Goal: Task Accomplishment & Management: Manage account settings

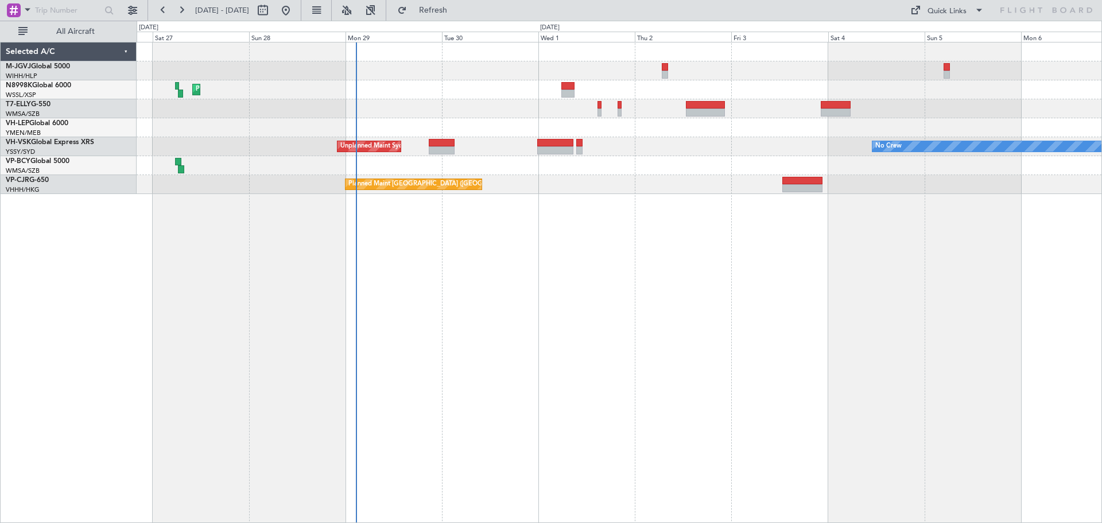
click at [496, 286] on div "Planned Maint [GEOGRAPHIC_DATA] ([GEOGRAPHIC_DATA] Intl) Unplanned Maint Sydney…" at bounding box center [619, 282] width 965 height 481
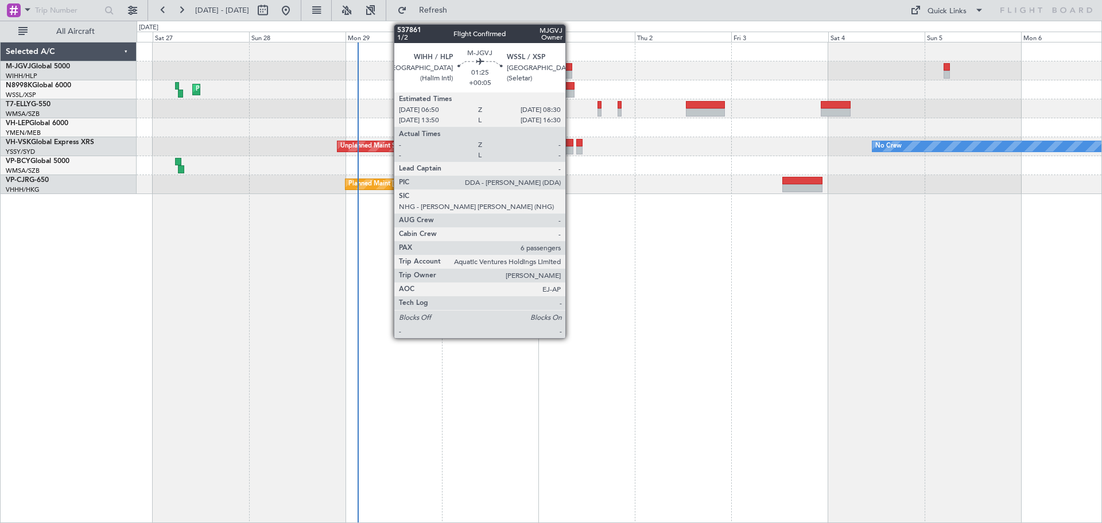
click at [570, 72] on div at bounding box center [568, 75] width 7 height 8
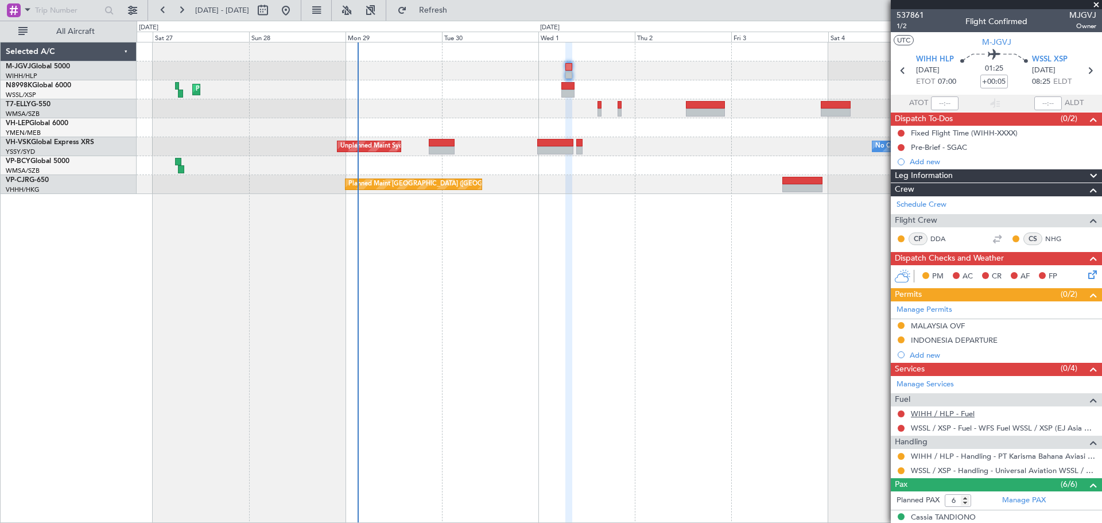
scroll to position [96, 0]
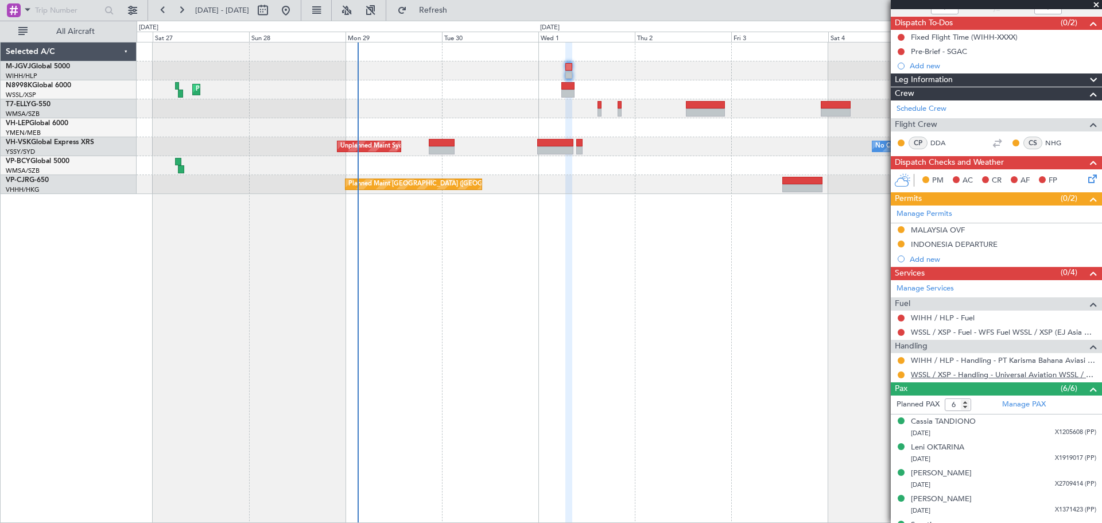
click at [946, 375] on link "WSSL / XSP - Handling - Universal Aviation WSSL / XSP" at bounding box center [1003, 375] width 185 height 10
click at [134, 10] on button at bounding box center [132, 10] width 18 height 18
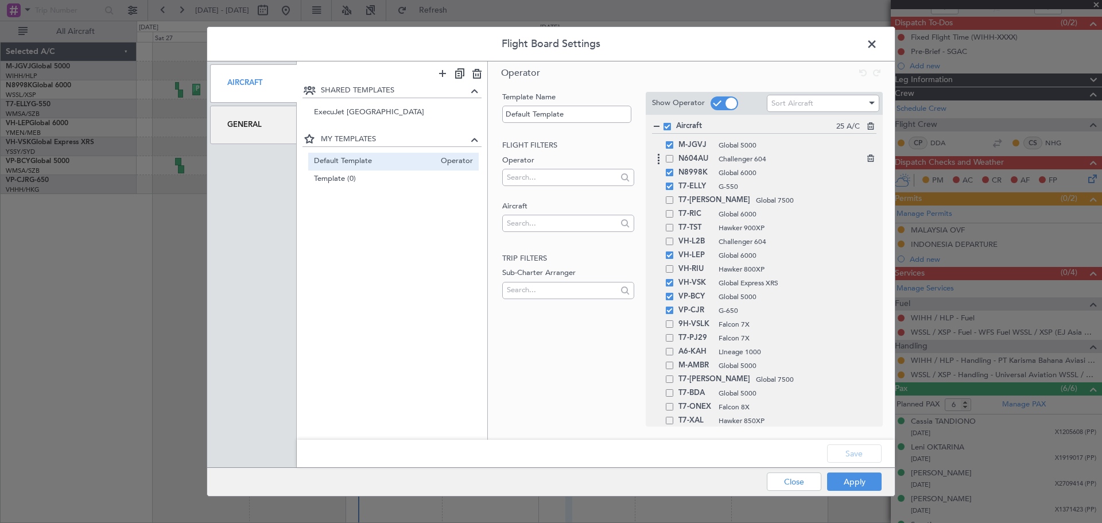
click at [669, 159] on span at bounding box center [669, 158] width 7 height 7
click at [674, 155] on input "checkbox" at bounding box center [674, 155] width 0 height 0
click at [672, 198] on span at bounding box center [669, 199] width 7 height 7
click at [674, 196] on input "checkbox" at bounding box center [674, 196] width 0 height 0
click at [670, 212] on span at bounding box center [669, 213] width 7 height 7
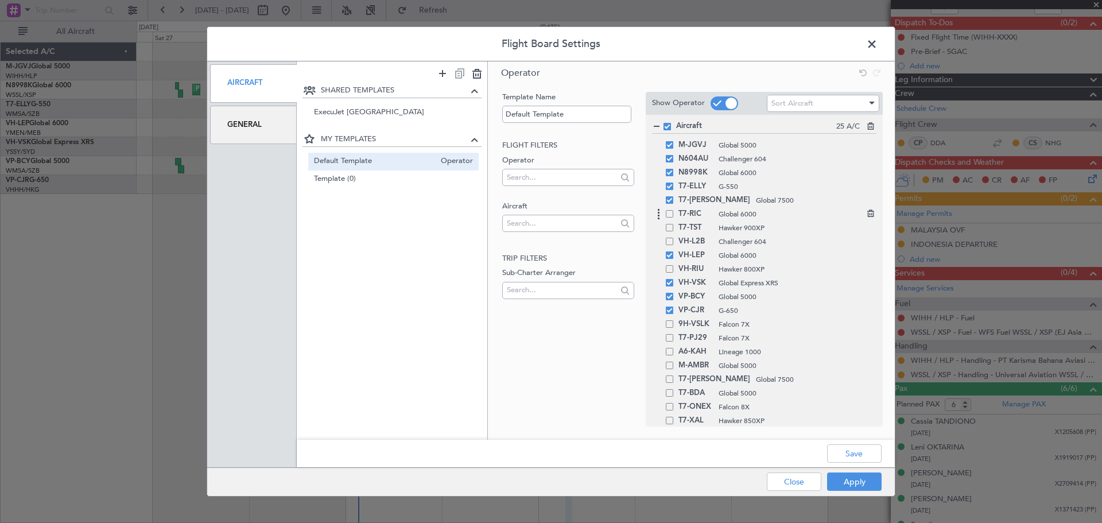
click at [674, 210] on input "checkbox" at bounding box center [674, 210] width 0 height 0
drag, startPoint x: 669, startPoint y: 226, endPoint x: 671, endPoint y: 239, distance: 12.8
click at [669, 228] on span at bounding box center [669, 227] width 7 height 7
click at [674, 224] on input "checkbox" at bounding box center [674, 224] width 0 height 0
click at [671, 242] on span at bounding box center [669, 241] width 7 height 7
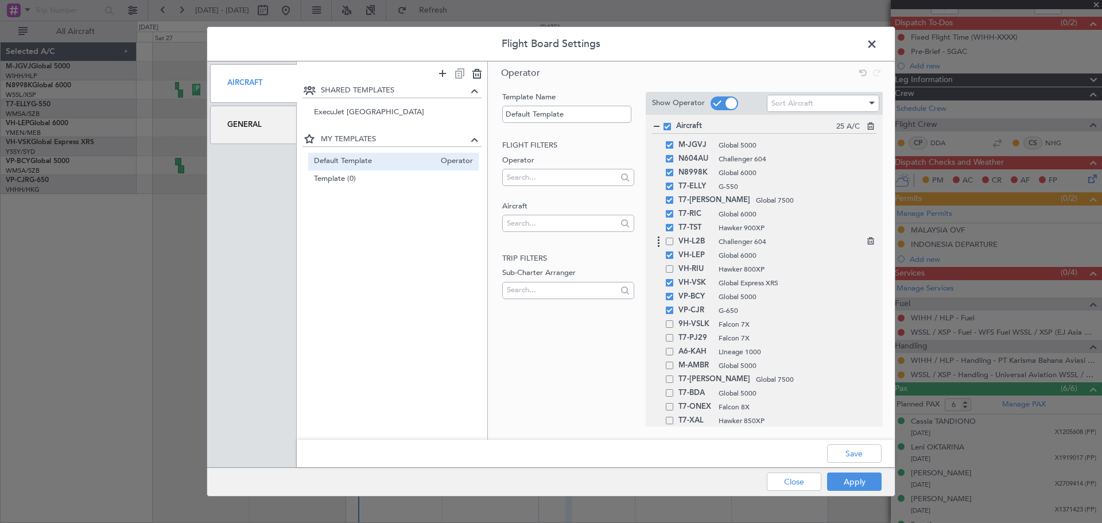
click at [674, 238] on input "checkbox" at bounding box center [674, 238] width 0 height 0
click at [669, 267] on span at bounding box center [669, 268] width 7 height 7
click at [674, 265] on input "checkbox" at bounding box center [674, 265] width 0 height 0
click at [667, 321] on span at bounding box center [669, 323] width 7 height 7
click at [674, 320] on input "checkbox" at bounding box center [674, 320] width 0 height 0
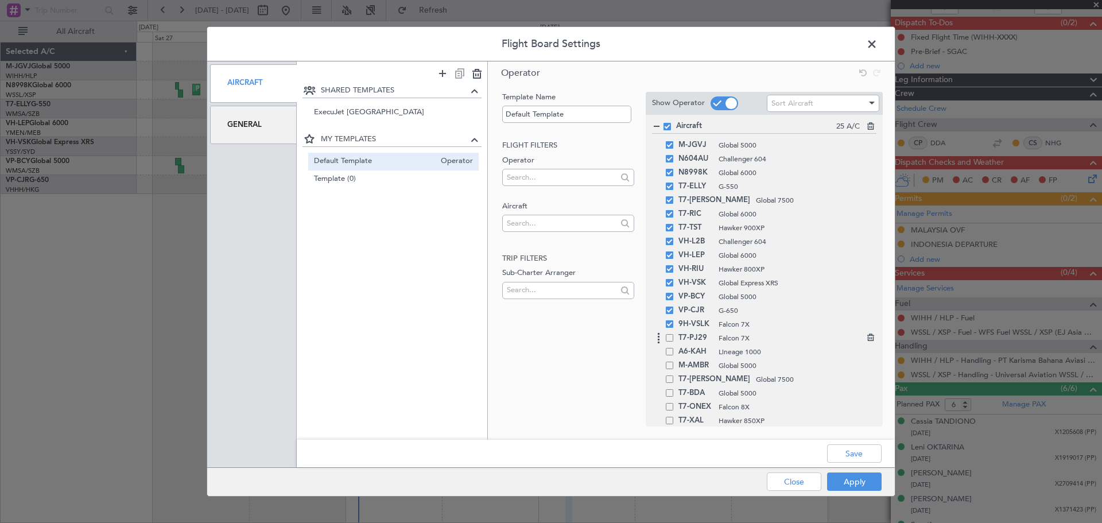
click at [667, 336] on span at bounding box center [669, 337] width 7 height 7
click at [674, 334] on input "checkbox" at bounding box center [674, 334] width 0 height 0
drag, startPoint x: 879, startPoint y: 458, endPoint x: 871, endPoint y: 452, distance: 9.4
click at [871, 452] on button "Save" at bounding box center [854, 453] width 55 height 18
click at [861, 483] on button "Apply" at bounding box center [854, 481] width 55 height 18
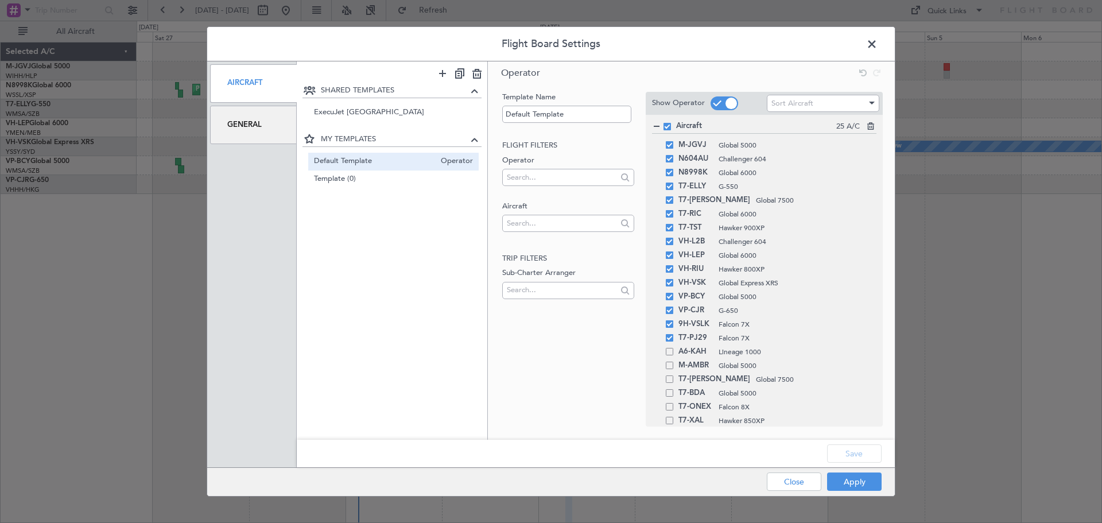
type input "0"
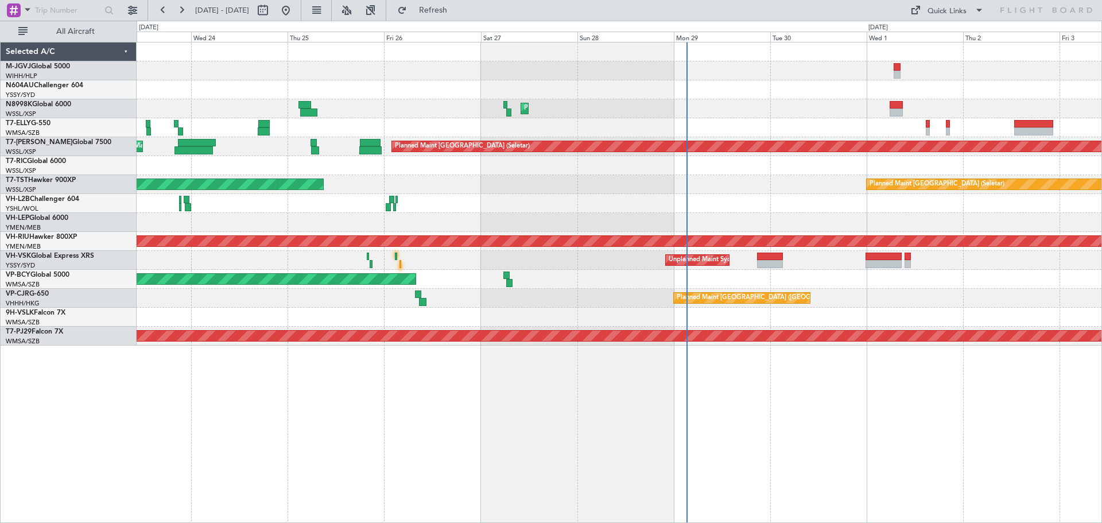
click at [736, 128] on div "Planned Maint [GEOGRAPHIC_DATA] ([GEOGRAPHIC_DATA] Intl) Planned Maint [GEOGRAP…" at bounding box center [619, 193] width 965 height 303
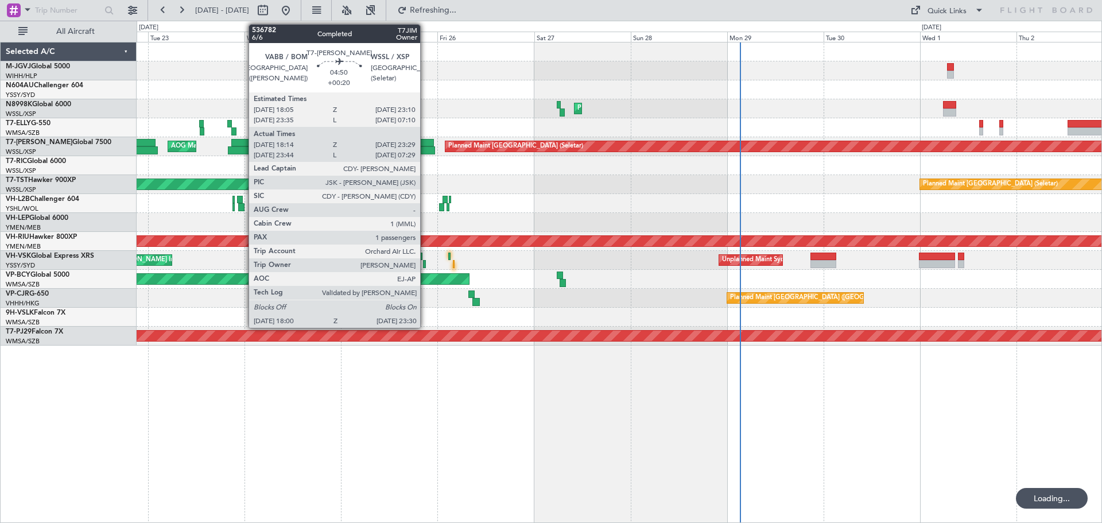
click at [425, 146] on div at bounding box center [423, 143] width 21 height 8
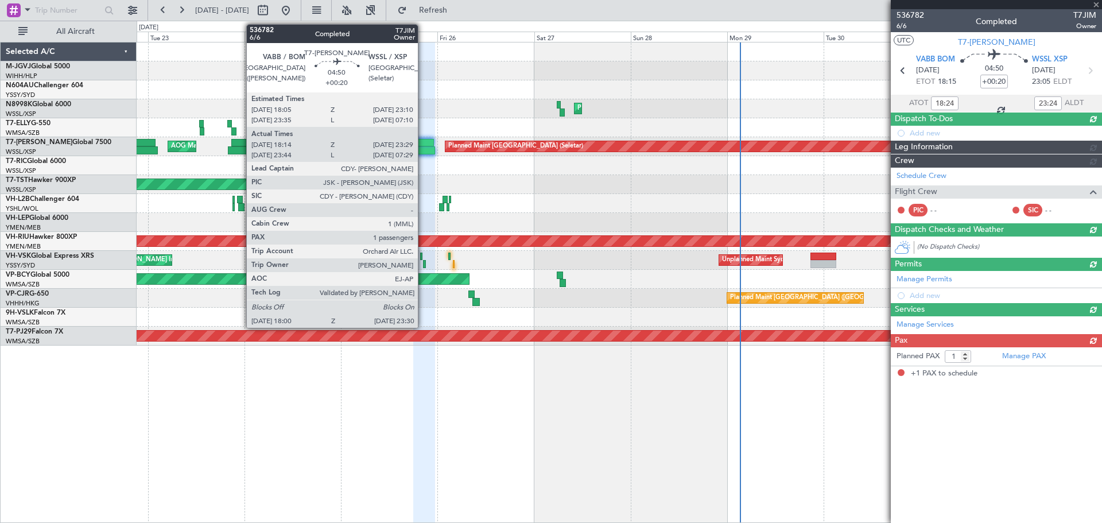
click at [423, 146] on div at bounding box center [423, 143] width 21 height 8
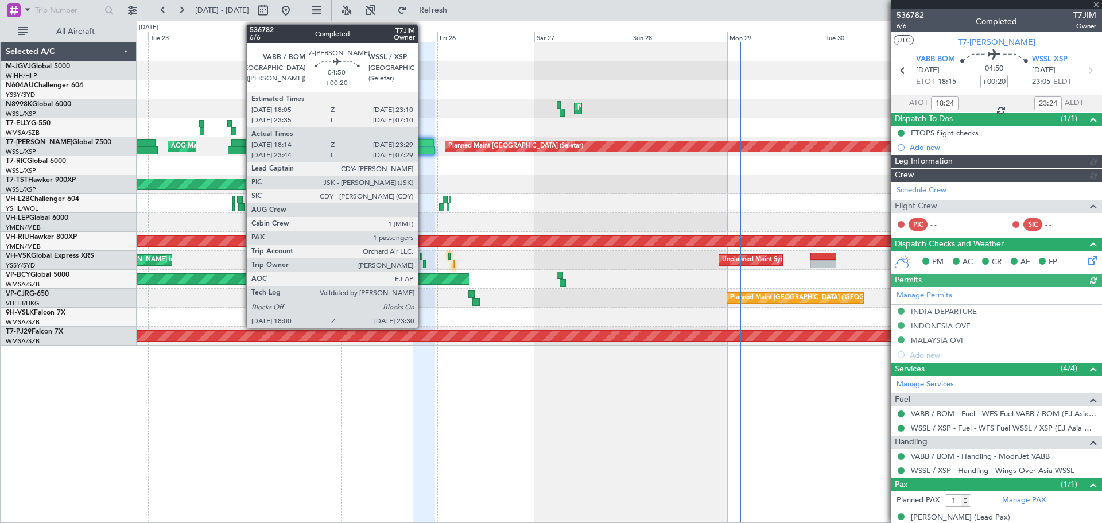
type input "[PERSON_NAME] (LEU)"
click at [423, 146] on div at bounding box center [423, 143] width 21 height 8
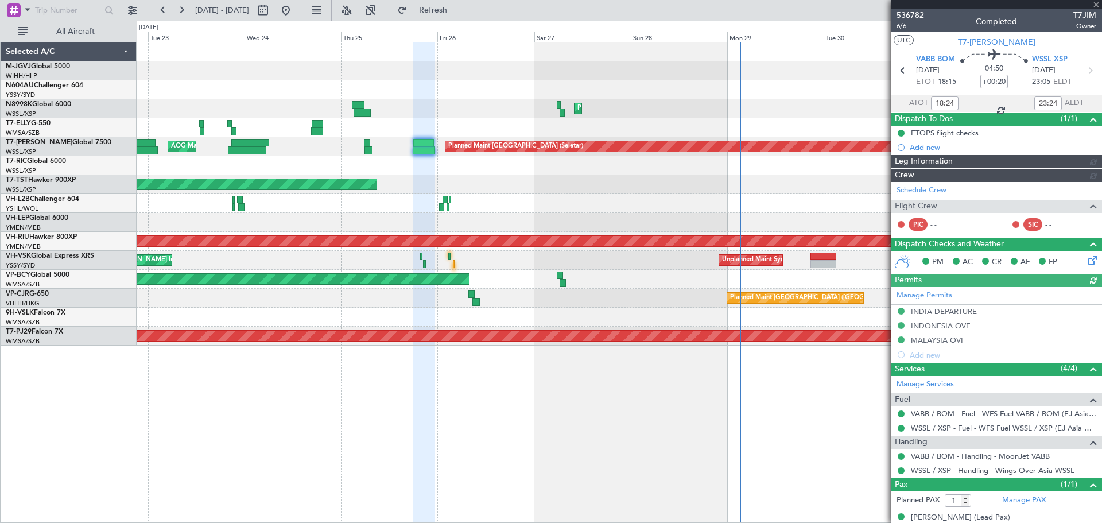
type input "[PERSON_NAME] (LEU)"
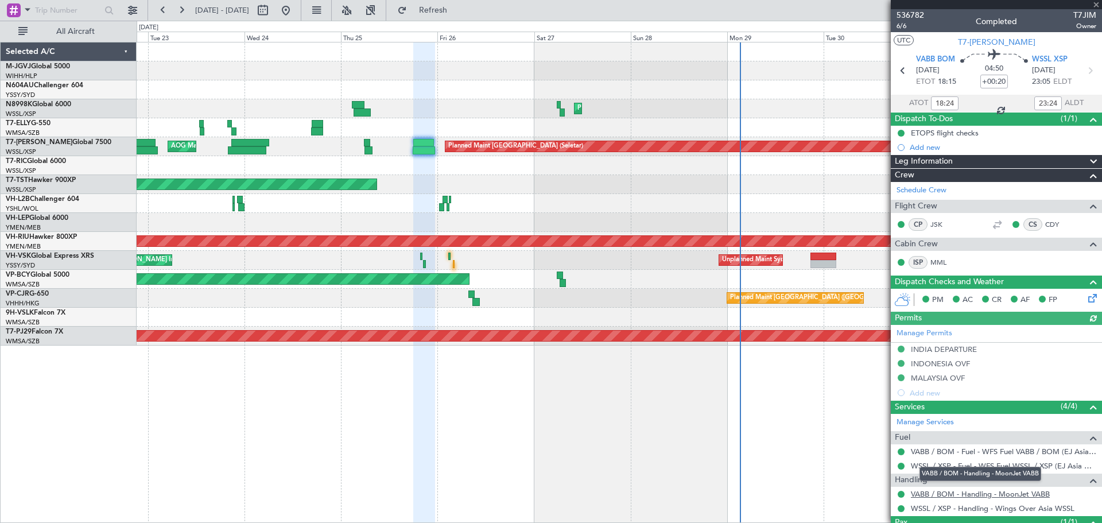
click at [935, 495] on link "VABB / BOM - Handling - MoonJet VABB" at bounding box center [980, 494] width 139 height 10
type input "[PERSON_NAME] (LEU)"
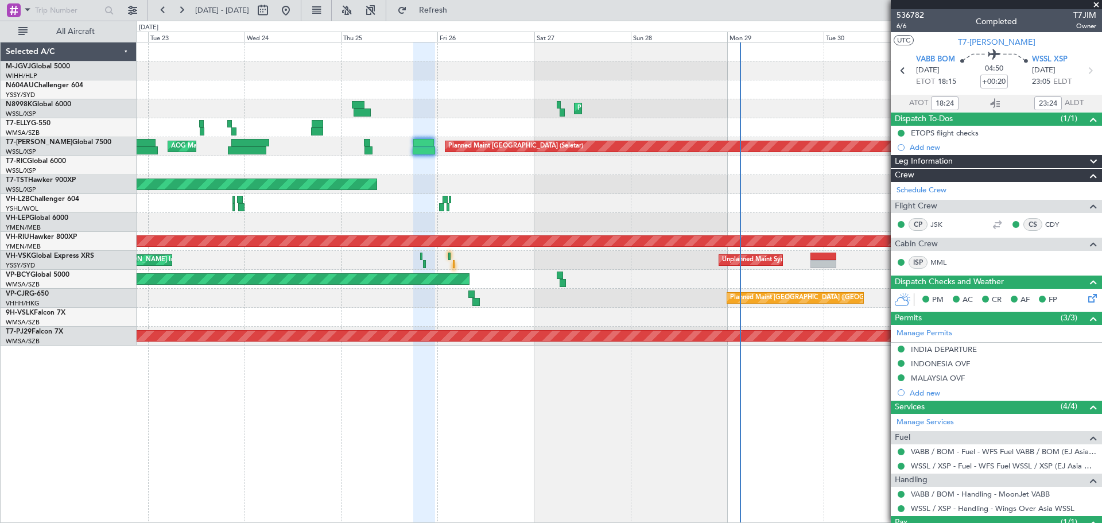
click at [196, 138] on div "Planned Maint [GEOGRAPHIC_DATA] ([GEOGRAPHIC_DATA] Intl) [PERSON_NAME] [GEOGRAP…" at bounding box center [619, 193] width 965 height 303
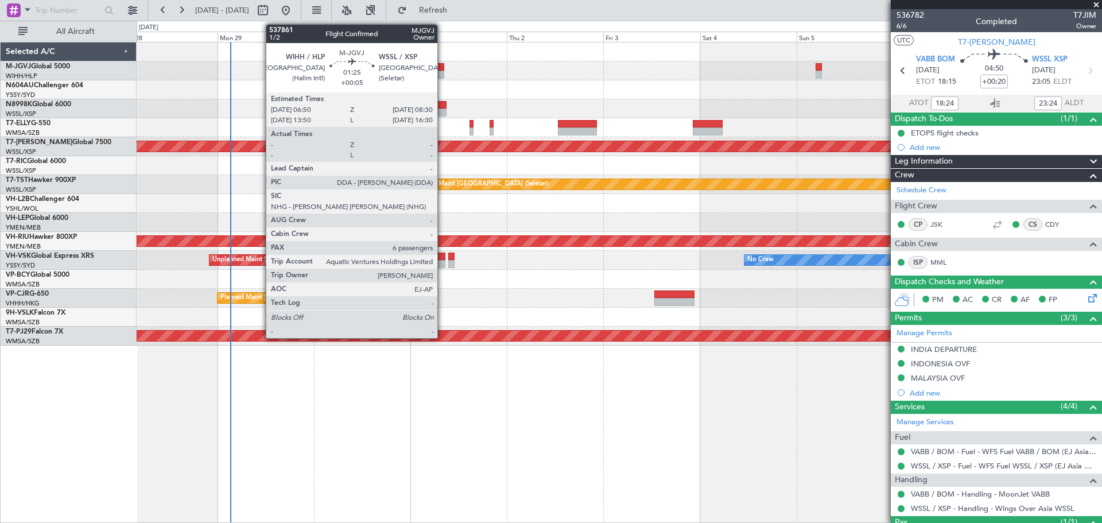
click at [442, 69] on div at bounding box center [440, 67] width 7 height 8
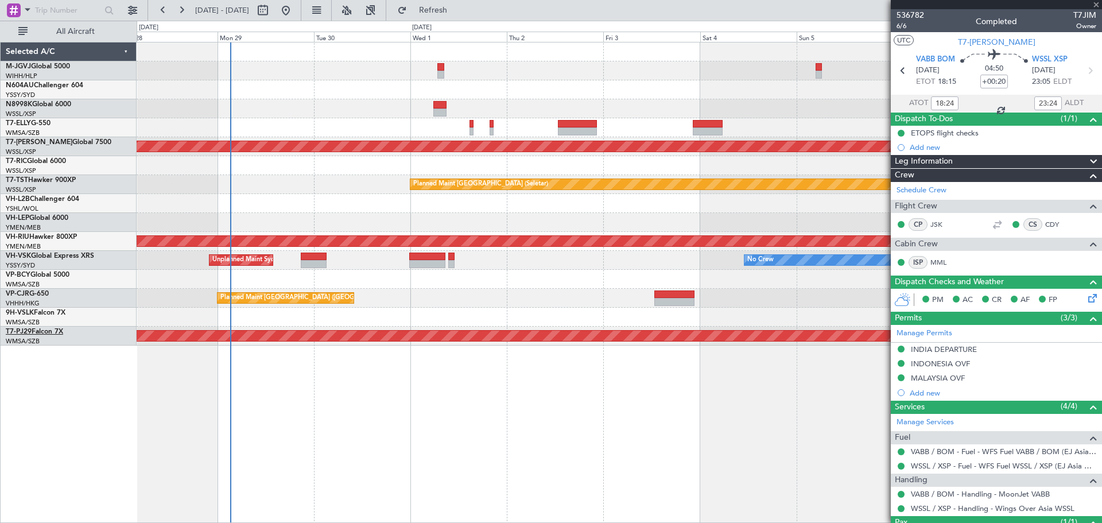
type input "+00:05"
type input "6"
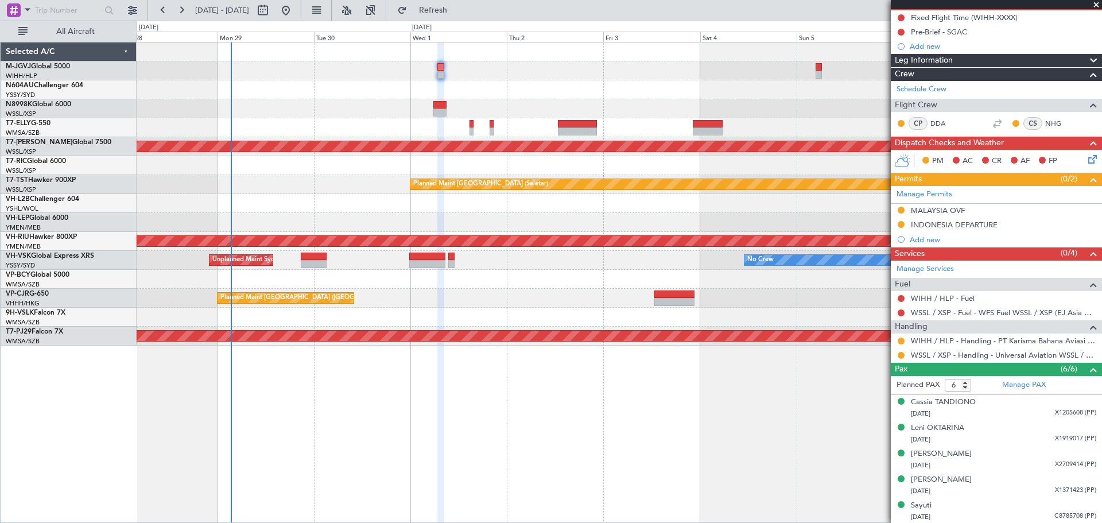
scroll to position [142, 0]
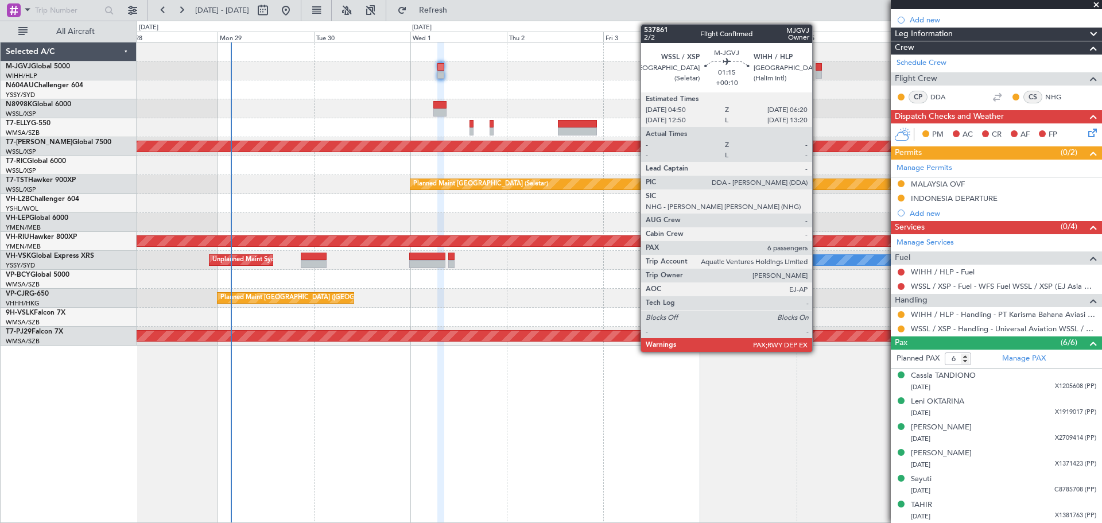
click at [817, 73] on div at bounding box center [818, 75] width 6 height 8
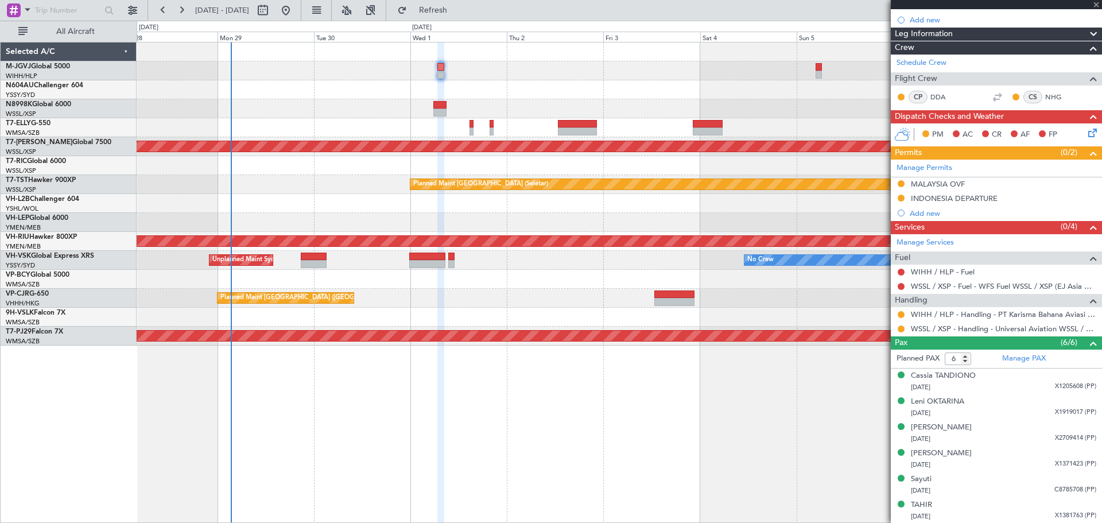
type input "+00:10"
type input "7"
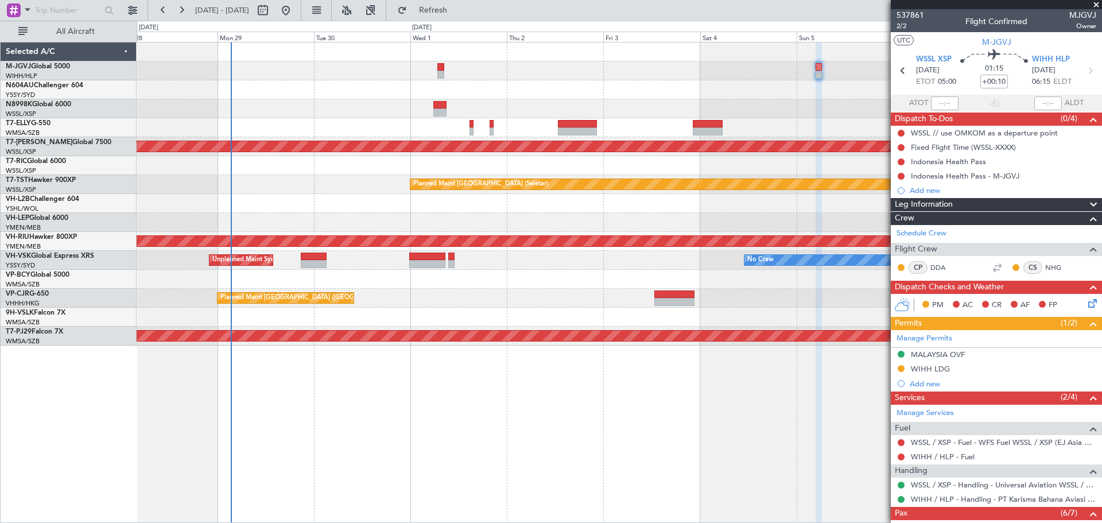
scroll to position [185, 0]
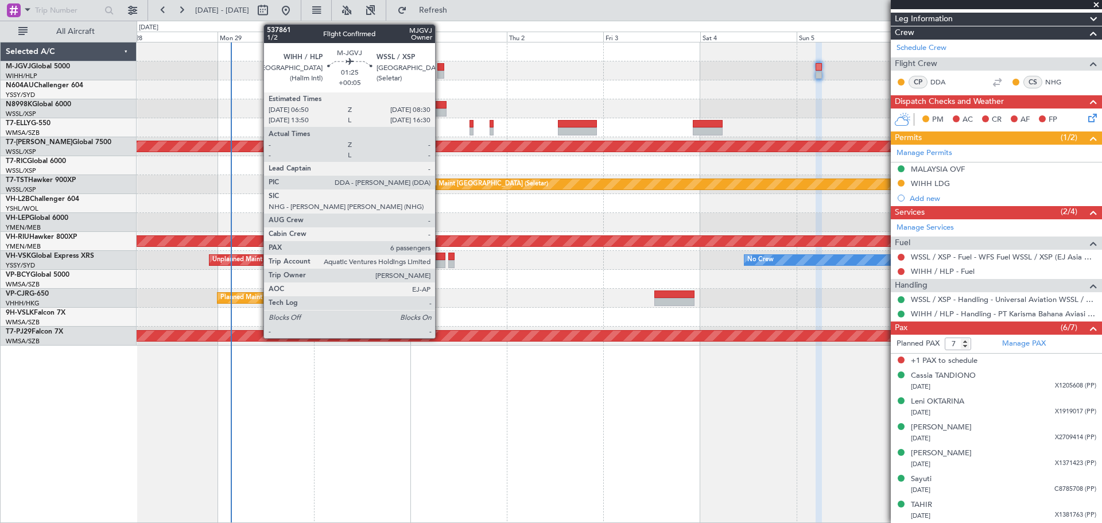
click at [440, 71] on div at bounding box center [440, 75] width 7 height 8
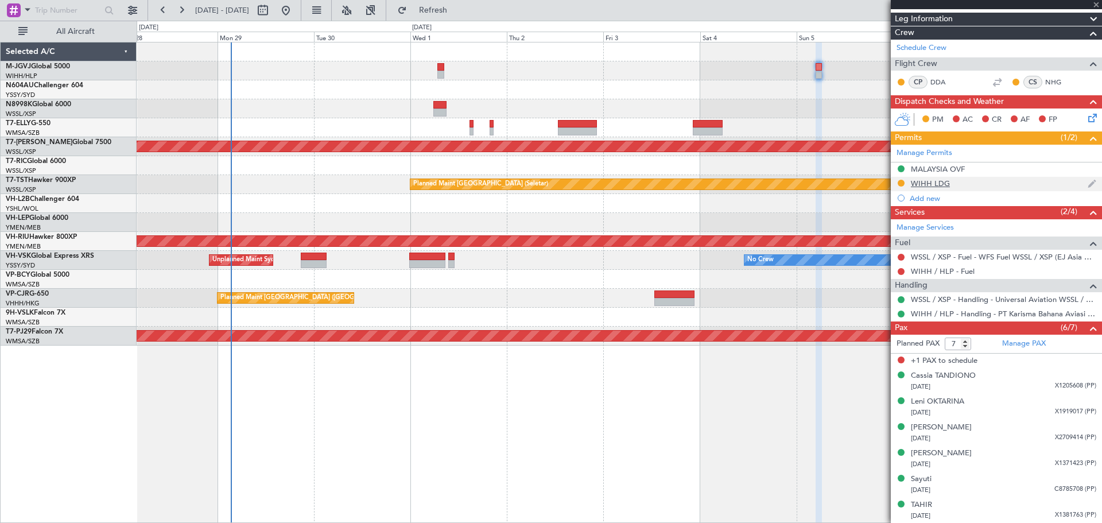
type input "+00:05"
type input "6"
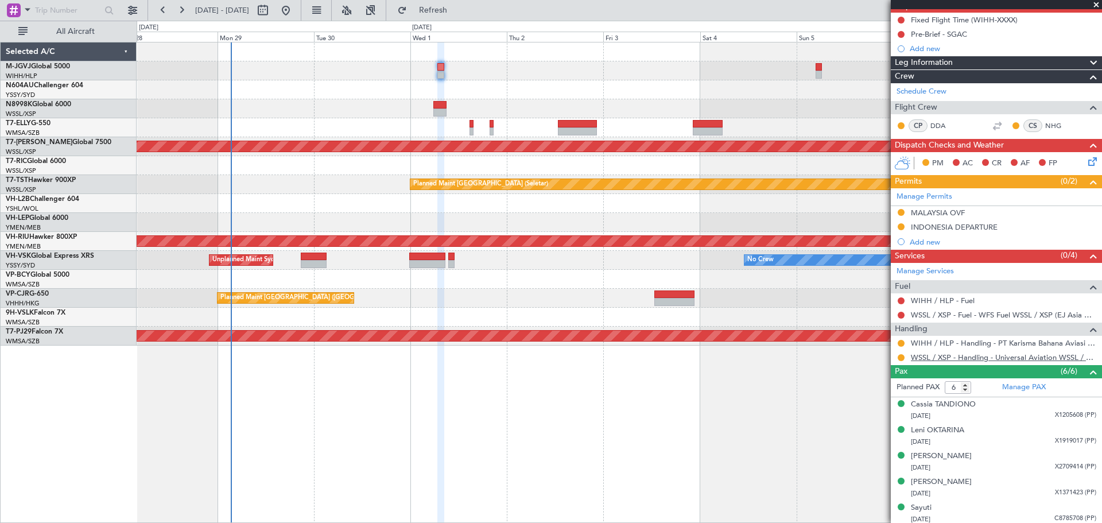
scroll to position [142, 0]
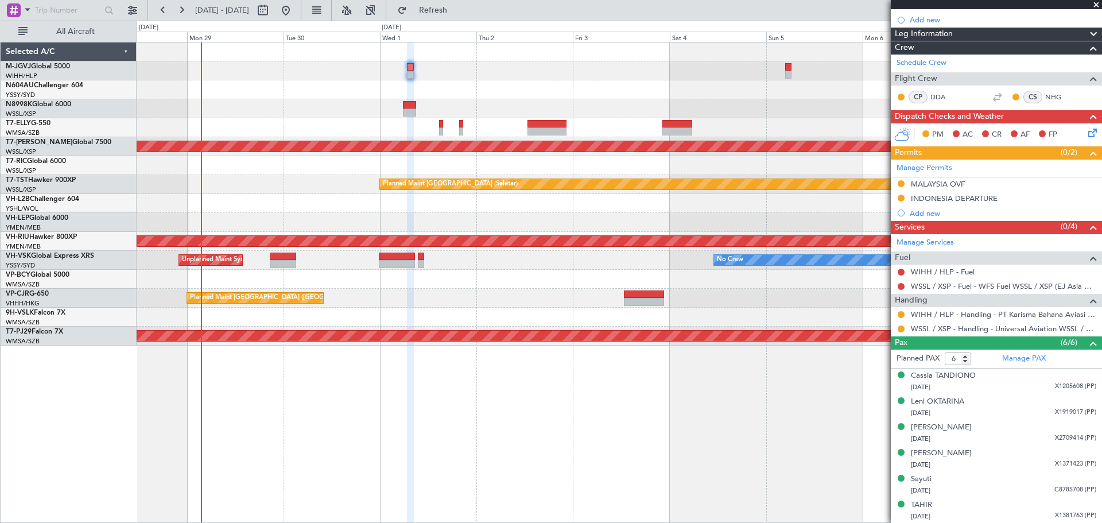
click at [578, 280] on div "Unplanned Maint [GEOGRAPHIC_DATA] (Sultan [PERSON_NAME] [PERSON_NAME] - Subang)" at bounding box center [619, 279] width 965 height 19
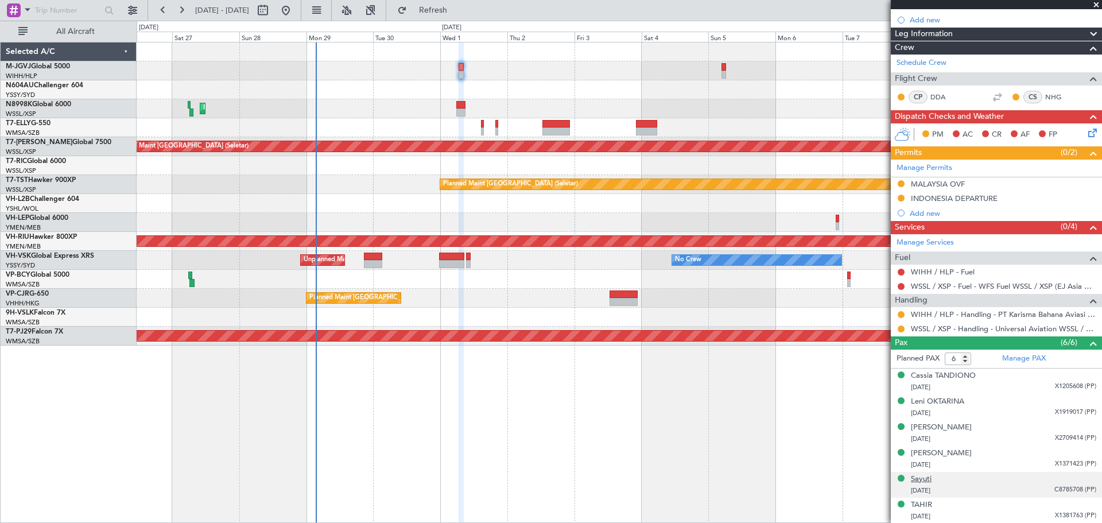
click at [930, 476] on div "Sayuti" at bounding box center [921, 478] width 21 height 11
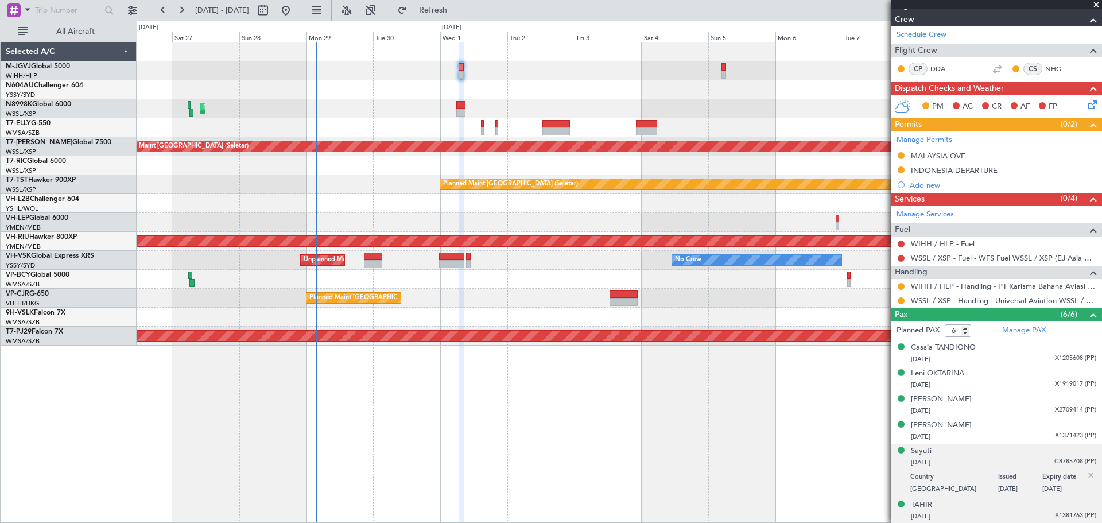
click at [932, 502] on div "TAHIR [DATE] X1381763 (PP)" at bounding box center [1003, 510] width 185 height 22
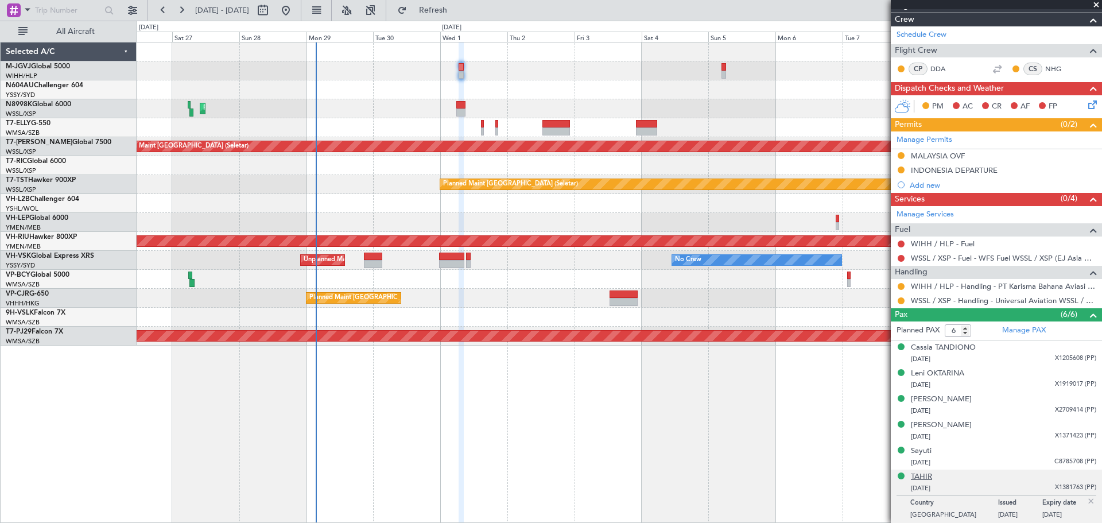
click at [929, 477] on div "TAHIR" at bounding box center [921, 476] width 21 height 11
